Goal: Information Seeking & Learning: Learn about a topic

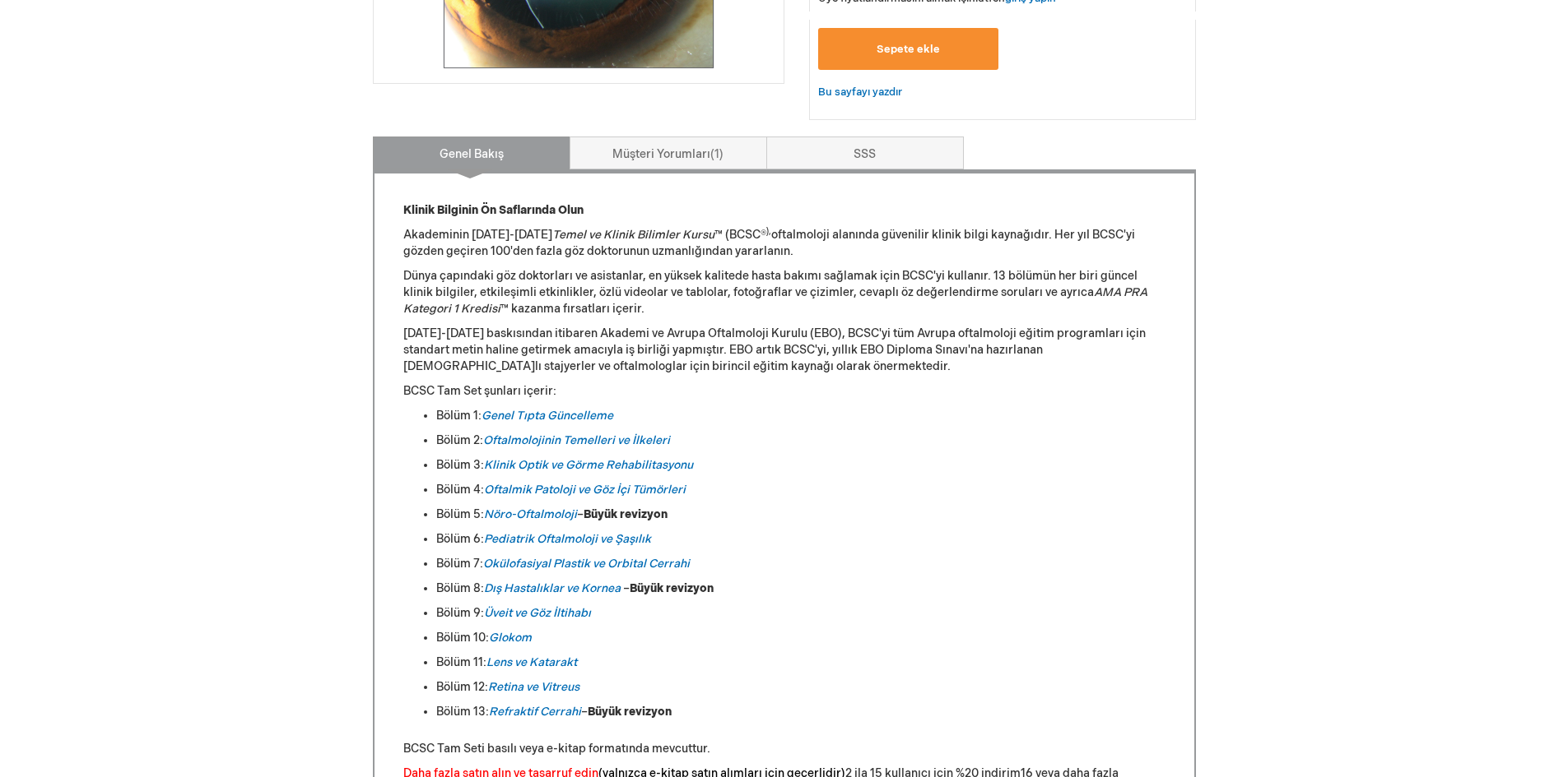
scroll to position [905, 0]
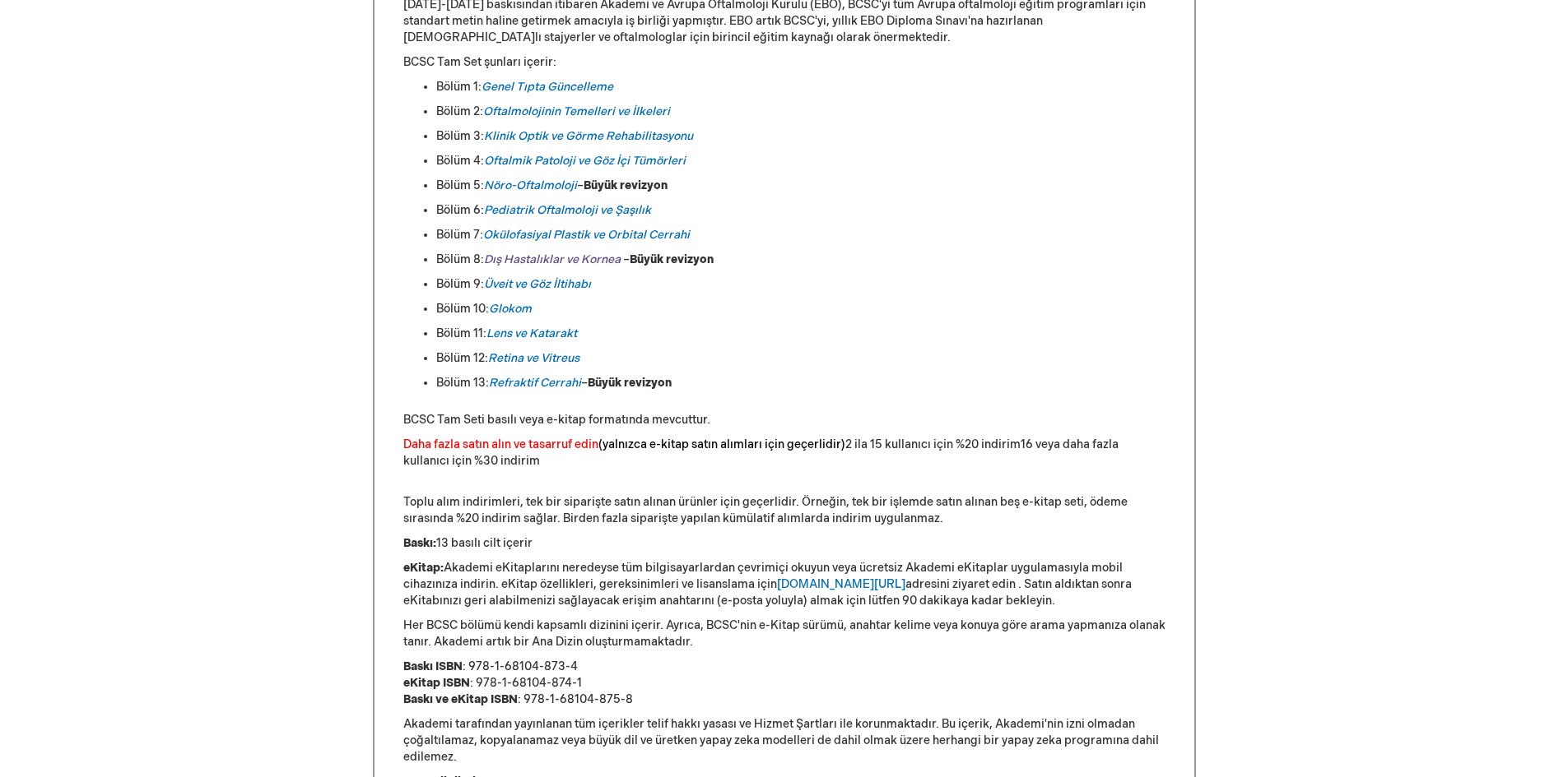
click at [551, 258] on font "Dış Hastalıklar ve Kornea" at bounding box center [552, 260] width 137 height 14
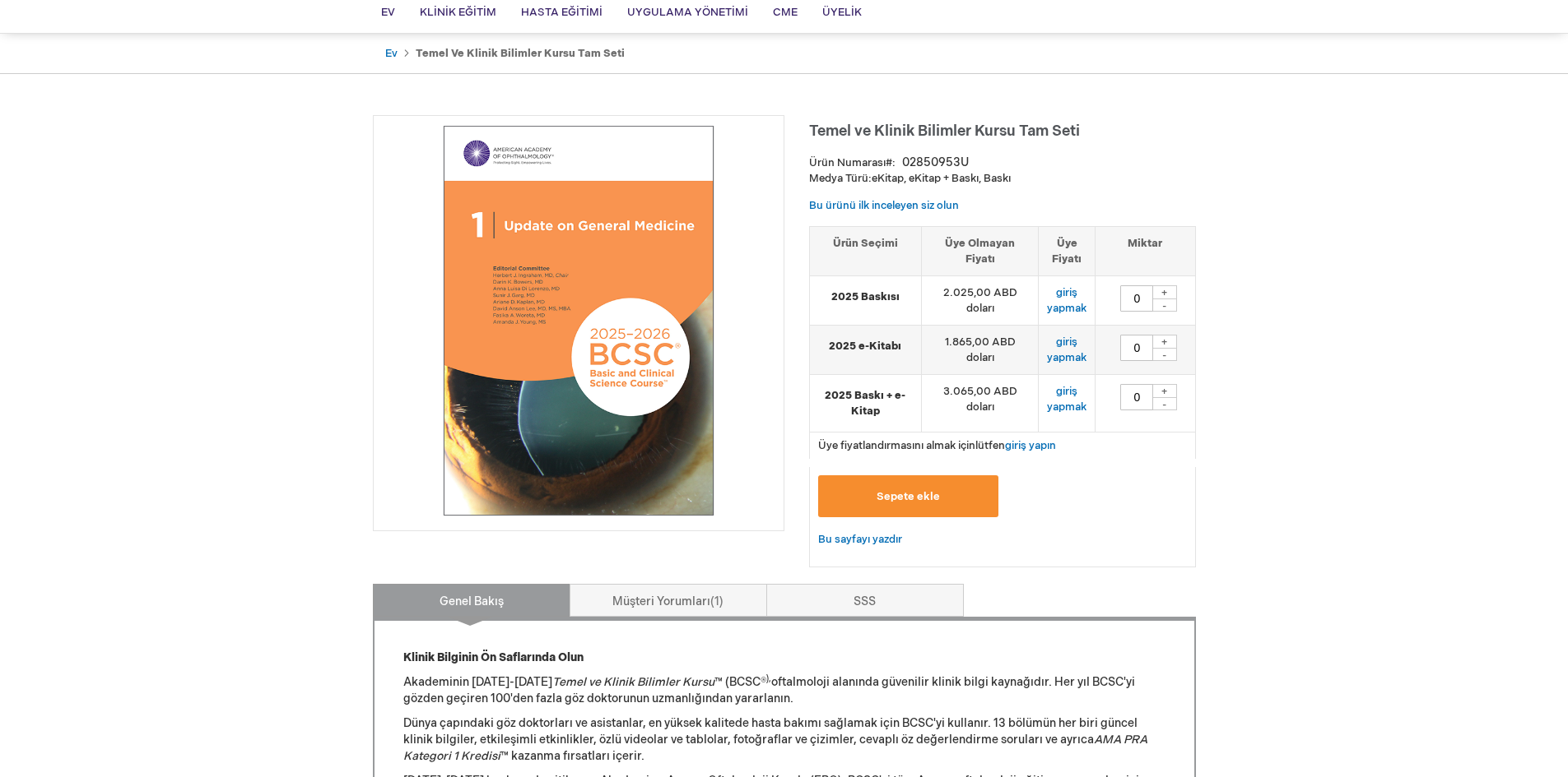
scroll to position [46, 0]
